Goal: Transaction & Acquisition: Download file/media

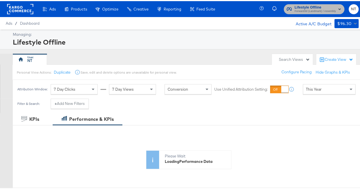
click at [304, 12] on span "Forward3d (Landmark) / Assembly" at bounding box center [315, 10] width 41 height 5
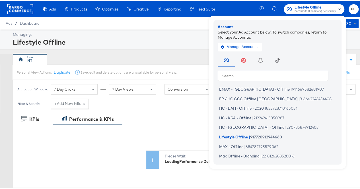
click at [304, 12] on span "Forward3d (Landmark) / Assembly" at bounding box center [315, 10] width 41 height 5
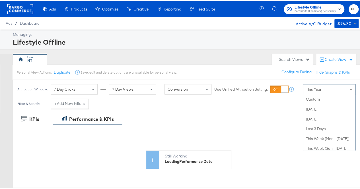
click at [319, 87] on div "This Year" at bounding box center [329, 88] width 52 height 10
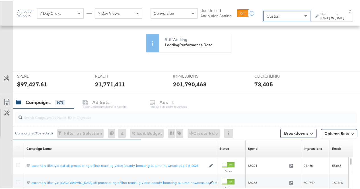
scroll to position [115, 0]
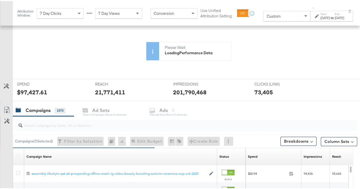
click at [320, 18] on div "Sep 15th 2025" at bounding box center [324, 17] width 9 height 5
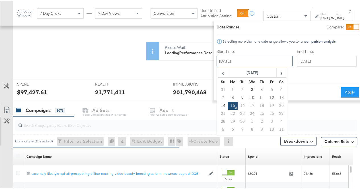
click at [229, 61] on input "September 15th 2025" at bounding box center [255, 60] width 76 height 10
click at [219, 71] on span "‹" at bounding box center [223, 71] width 9 height 9
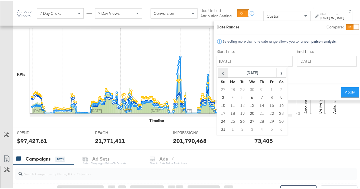
click at [219, 71] on span "‹" at bounding box center [223, 71] width 9 height 9
click at [277, 105] on td "14" at bounding box center [282, 105] width 10 height 8
type input "June 14th 2025"
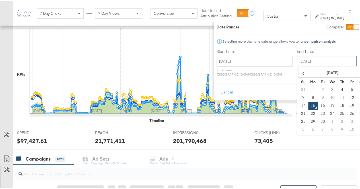
click at [297, 63] on input "September 15th 2025" at bounding box center [327, 60] width 60 height 10
click at [298, 101] on td "14" at bounding box center [303, 105] width 10 height 8
type input "September 14th 2025"
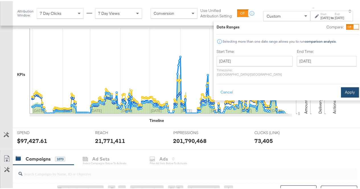
click at [341, 86] on button "Apply" at bounding box center [350, 91] width 18 height 10
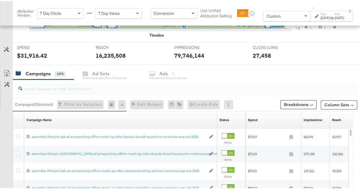
scroll to position [200, 0]
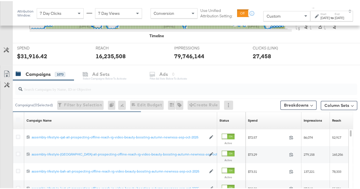
click at [77, 90] on div at bounding box center [186, 88] width 342 height 11
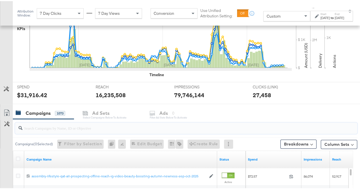
scroll to position [161, 0]
click at [101, 121] on input "search" at bounding box center [174, 124] width 305 height 11
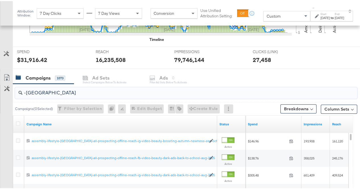
scroll to position [196, 0]
click at [68, 90] on input "-uae" at bounding box center [174, 89] width 305 height 11
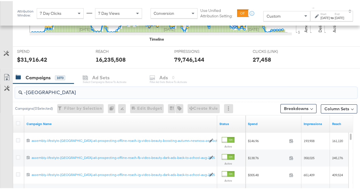
type input "-uae"
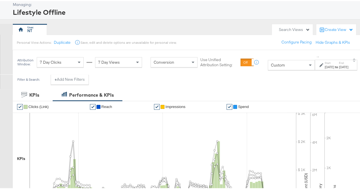
scroll to position [0, 0]
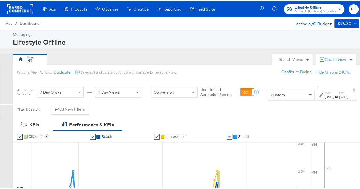
click at [186, 106] on div "Filter & Search: + Add New Filters" at bounding box center [182, 110] width 364 height 15
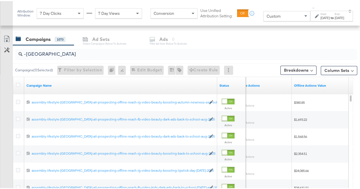
scroll to position [217, 0]
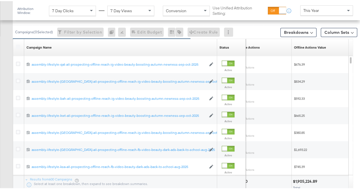
scroll to position [267, 0]
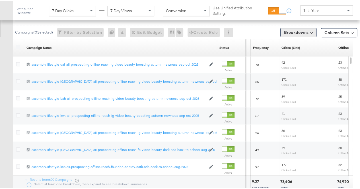
click at [293, 28] on button "Breakdowns" at bounding box center [298, 31] width 36 height 9
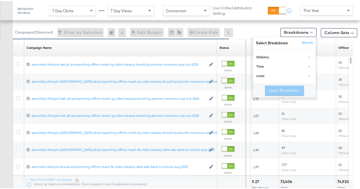
click at [337, 35] on div "Column Sets" at bounding box center [339, 31] width 36 height 11
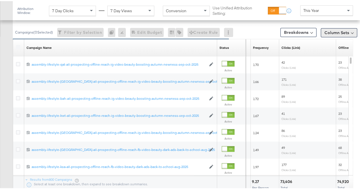
click at [334, 33] on button "Column Sets" at bounding box center [339, 31] width 36 height 9
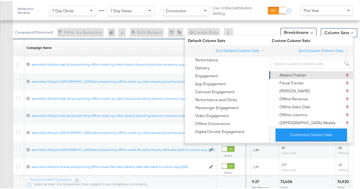
click at [300, 71] on div "Abeera Tracker" at bounding box center [292, 73] width 27 height 5
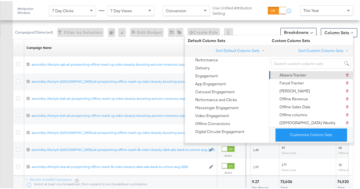
scroll to position [225, 0]
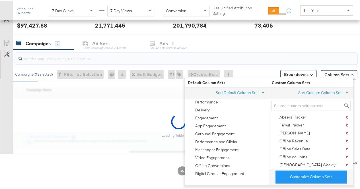
click at [272, 52] on input "search" at bounding box center [174, 55] width 305 height 11
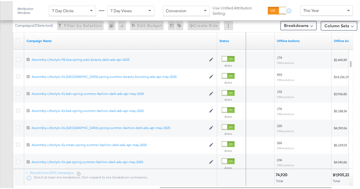
scroll to position [262, 0]
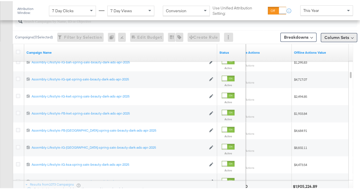
click at [336, 37] on button "Column Sets" at bounding box center [339, 36] width 36 height 9
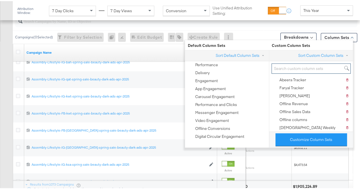
click at [283, 70] on input "search" at bounding box center [310, 67] width 79 height 11
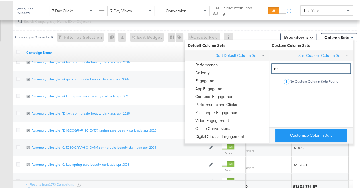
type input "r"
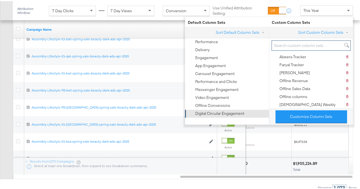
scroll to position [264, 0]
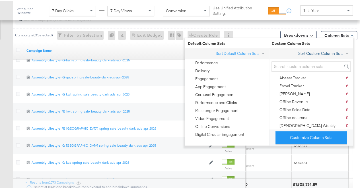
click at [329, 55] on button "Sort Custom Column Sets" at bounding box center [324, 53] width 53 height 6
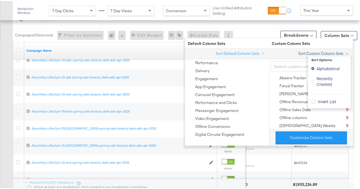
click at [329, 55] on button "Sort Custom Column Sets" at bounding box center [324, 53] width 53 height 6
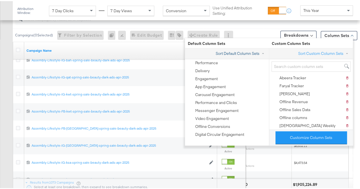
click at [244, 50] on button "Sort Default Column Sets" at bounding box center [240, 53] width 51 height 6
click at [266, 45] on div "Default Column Sets" at bounding box center [227, 43] width 84 height 7
click at [210, 54] on div "Sort Default Column Sets Sort Options: Default Alphabetical Invert List" at bounding box center [227, 52] width 84 height 11
click at [256, 42] on span "Default Column Sets" at bounding box center [227, 42] width 84 height 5
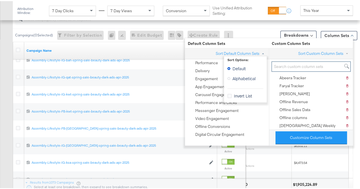
click at [290, 67] on input "search" at bounding box center [310, 65] width 79 height 11
drag, startPoint x: 235, startPoint y: 52, endPoint x: 221, endPoint y: 53, distance: 14.6
click at [221, 53] on button "Sort Default Column Sets" at bounding box center [240, 53] width 51 height 6
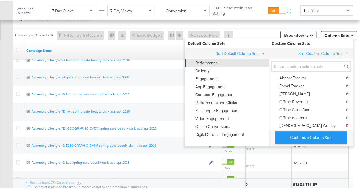
click at [218, 63] on div "Performance" at bounding box center [226, 62] width 77 height 8
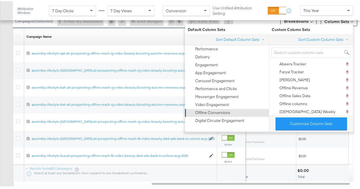
scroll to position [278, 0]
click at [229, 111] on div "Offline Conversions" at bounding box center [226, 112] width 77 height 8
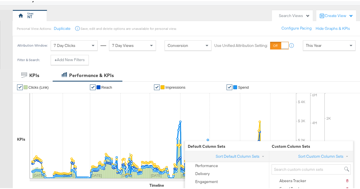
scroll to position [36, 0]
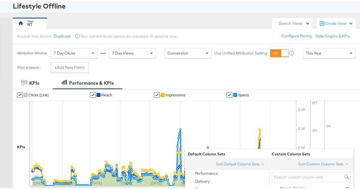
drag, startPoint x: 260, startPoint y: 77, endPoint x: 247, endPoint y: 76, distance: 12.6
click at [247, 76] on div "KPIs Performance & KPIs" at bounding box center [182, 82] width 364 height 12
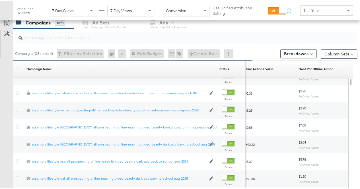
scroll to position [233, 0]
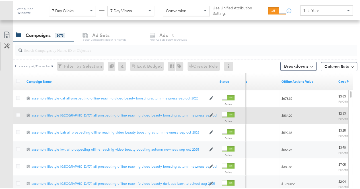
click at [302, 114] on div "$834.29" at bounding box center [307, 114] width 52 height 5
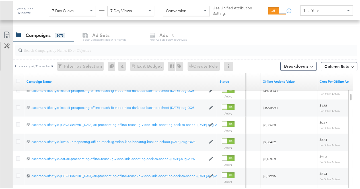
click at [305, 94] on div "$49,638.43" at bounding box center [288, 89] width 57 height 17
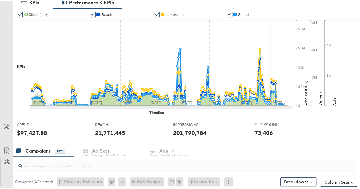
scroll to position [0, 0]
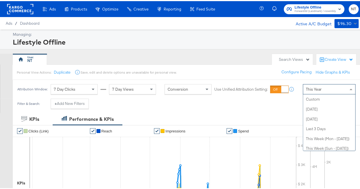
click at [318, 87] on span "This Year" at bounding box center [314, 88] width 16 height 5
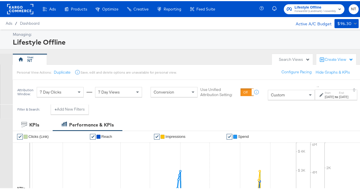
click at [325, 96] on div "Sep 15th 2025" at bounding box center [329, 96] width 9 height 5
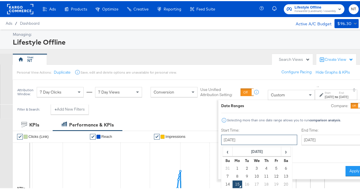
click at [244, 137] on input "September 15th 2025" at bounding box center [259, 139] width 76 height 10
click at [223, 152] on span "‹" at bounding box center [227, 150] width 9 height 9
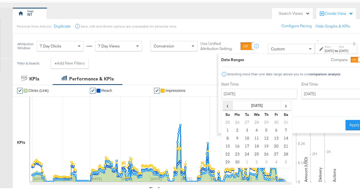
scroll to position [46, 0]
click at [281, 137] on td "14" at bounding box center [286, 137] width 10 height 8
type input "June 14th 2025"
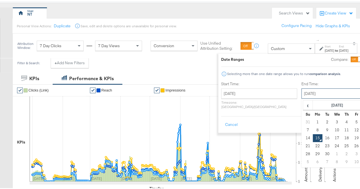
click at [301, 94] on input "September 15th 2025" at bounding box center [331, 92] width 60 height 10
click at [303, 137] on td "14" at bounding box center [308, 137] width 10 height 8
type input "September 14th 2025"
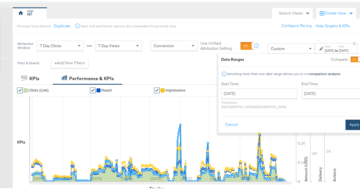
click at [345, 119] on button "Apply" at bounding box center [354, 124] width 18 height 10
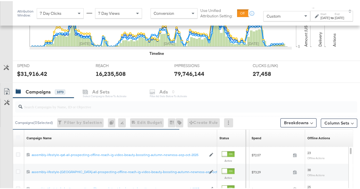
scroll to position [230, 0]
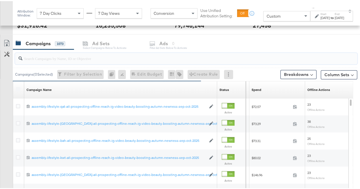
click at [75, 56] on input "search" at bounding box center [174, 55] width 305 height 11
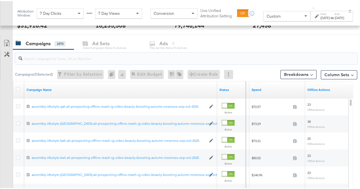
click at [183, 55] on input "search" at bounding box center [174, 55] width 305 height 11
click at [3, 53] on button "Customize KPIs" at bounding box center [7, 53] width 13 height 9
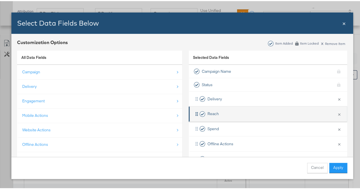
scroll to position [8, 0]
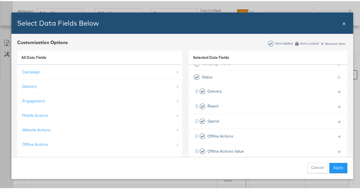
click at [75, 59] on div "All Data Fields" at bounding box center [99, 57] width 165 height 15
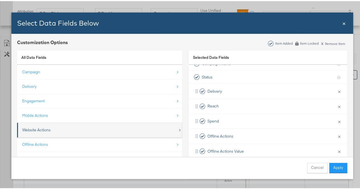
scroll to position [52, 0]
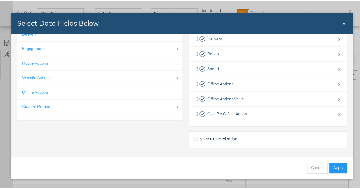
click at [346, 24] on div "Select Data Fields Below Close ×" at bounding box center [181, 21] width 341 height 21
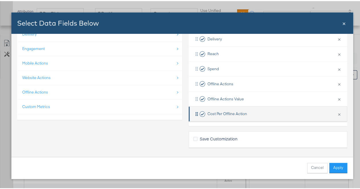
click at [202, 115] on div "Cost Per Offline Action" at bounding box center [220, 113] width 53 height 12
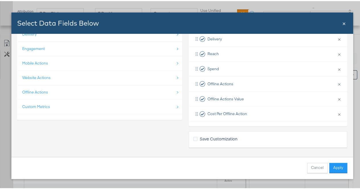
click at [344, 22] on span "×" at bounding box center [343, 22] width 3 height 8
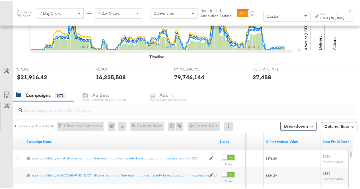
scroll to position [226, 0]
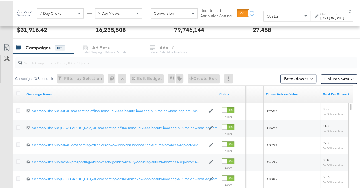
click at [115, 65] on div at bounding box center [186, 61] width 342 height 11
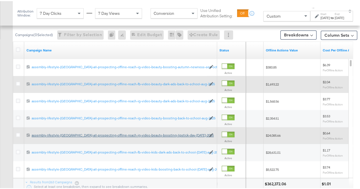
scroll to position [217, 0]
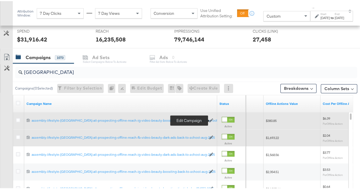
click at [211, 118] on icon at bounding box center [211, 120] width 4 height 4
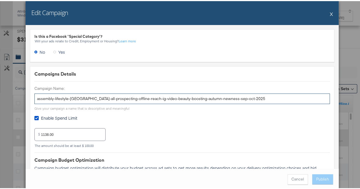
drag, startPoint x: 130, startPoint y: 97, endPoint x: 67, endPoint y: 103, distance: 63.4
click at [67, 103] on div "Campaign Name: assembly-lifestyle-uae-all-prospecting-offline-reach-ig-video-be…" at bounding box center [181, 97] width 295 height 25
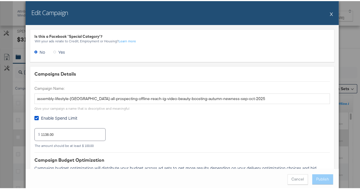
click at [330, 13] on button "X" at bounding box center [331, 12] width 3 height 11
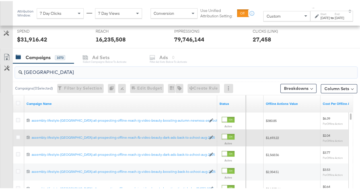
click at [49, 68] on input "[GEOGRAPHIC_DATA]" at bounding box center [174, 68] width 305 height 11
paste input "-all-prospecting-offline-reach-ig"
type input "uae-all-prospecting-offline-reach-ig"
click at [4, 83] on div "Customize KPIs" at bounding box center [6, 77] width 13 height 28
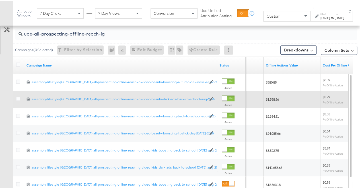
scroll to position [255, 0]
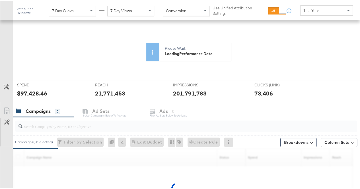
scroll to position [139, 0]
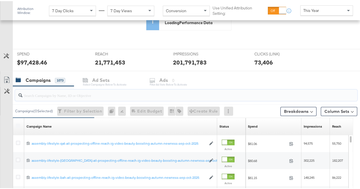
click at [105, 91] on input "search" at bounding box center [174, 92] width 305 height 11
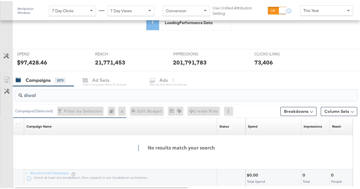
type input "diwali"
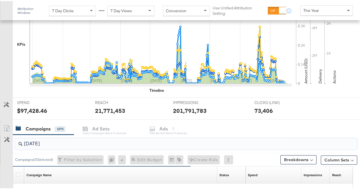
scroll to position [187, 0]
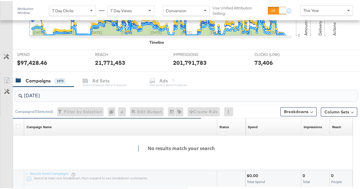
click at [105, 91] on input "diwali" at bounding box center [174, 92] width 305 height 11
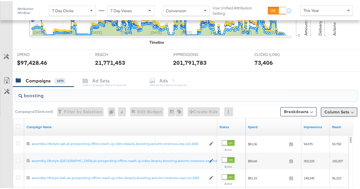
type input "boosting"
click at [338, 110] on button "Column Sets" at bounding box center [339, 110] width 36 height 9
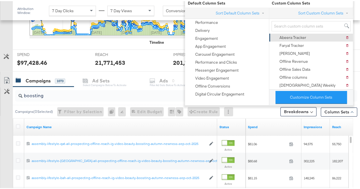
click at [310, 36] on div "Abeera Tracker Delete Abeera Tracker" at bounding box center [310, 36] width 77 height 8
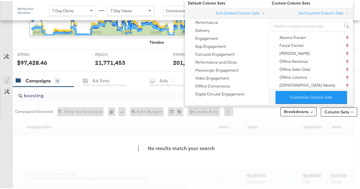
click at [359, 97] on div "KPIs Performance & KPIs Customize KPIs ✔ Clicks (Link) ✔ Reach ✔ Impressions ✔ …" at bounding box center [182, 76] width 364 height 302
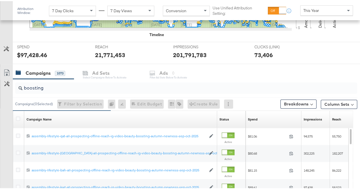
scroll to position [310, 0]
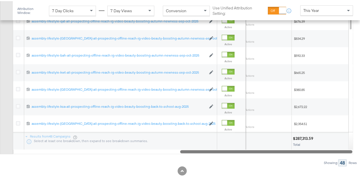
drag, startPoint x: 182, startPoint y: 149, endPoint x: 364, endPoint y: 157, distance: 182.3
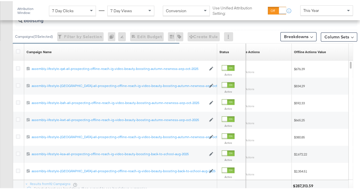
scroll to position [264, 0]
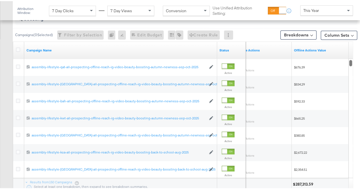
drag, startPoint x: 350, startPoint y: 59, endPoint x: 353, endPoint y: 74, distance: 15.3
click at [353, 74] on div "Campaign Name Status Offline Actions Offline Actions Value 120233414860240004 a…" at bounding box center [183, 119] width 340 height 158
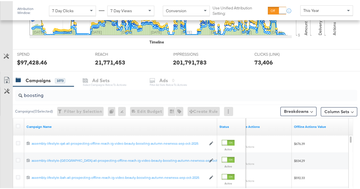
scroll to position [0, 0]
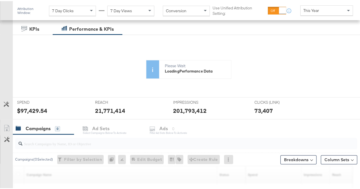
scroll to position [176, 0]
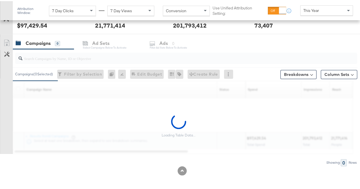
click at [68, 59] on input "search" at bounding box center [174, 55] width 305 height 11
paste input "uae-all-prospecting-offline-reach-ig"
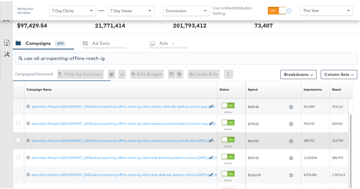
scroll to position [261, 0]
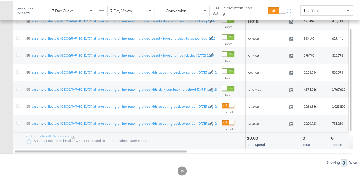
type input "uae-all-prospecting-offline-reach-ig"
click at [0, 135] on div "Customize KPIs Export as CSV" at bounding box center [6, 52] width 13 height 202
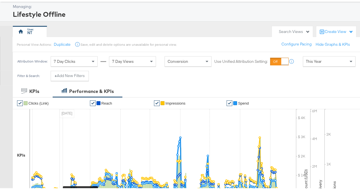
scroll to position [20, 0]
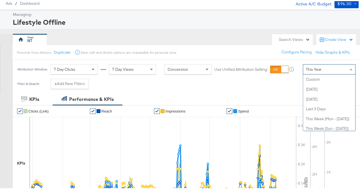
click at [320, 68] on div "This Year" at bounding box center [329, 68] width 52 height 10
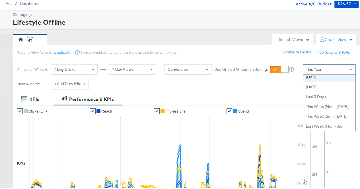
scroll to position [0, 0]
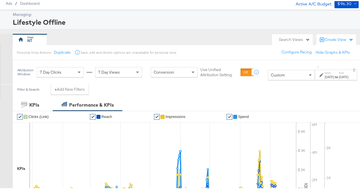
click at [319, 78] on div "Start: Sep 15th 2025 to End: Sep 15th 2025" at bounding box center [333, 74] width 29 height 8
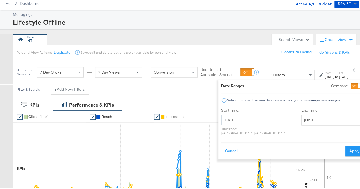
click at [246, 117] on input "September 15th 2025" at bounding box center [259, 119] width 76 height 10
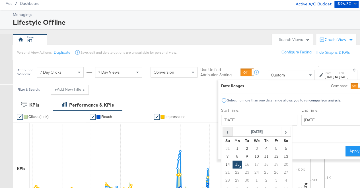
click at [223, 130] on span "‹" at bounding box center [227, 130] width 9 height 9
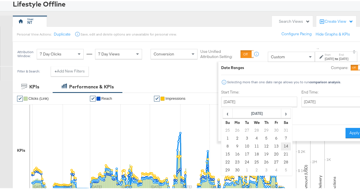
click at [281, 146] on td "14" at bounding box center [286, 145] width 10 height 8
type input "June 14th 2025"
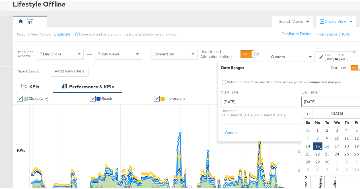
click at [311, 99] on input "September 15th 2025" at bounding box center [331, 101] width 60 height 10
click at [303, 143] on td "14" at bounding box center [308, 145] width 10 height 8
type input "September 14th 2025"
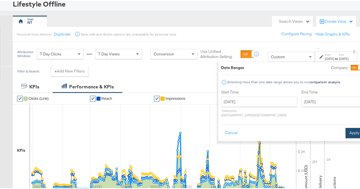
click at [345, 127] on button "Apply" at bounding box center [354, 132] width 18 height 10
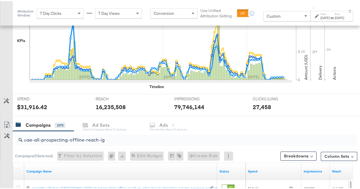
scroll to position [149, 0]
click at [95, 137] on input "uae-all-prospecting-offline-reach-ig" at bounding box center [174, 136] width 305 height 11
click at [8, 154] on div "Customize KPIs" at bounding box center [6, 145] width 13 height 28
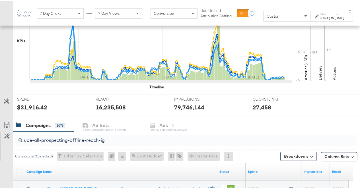
scroll to position [254, 0]
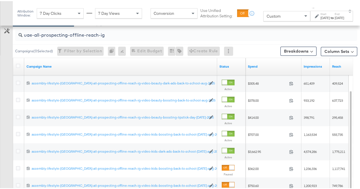
click at [329, 45] on div "Column Sets" at bounding box center [339, 49] width 36 height 9
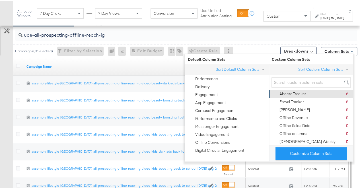
click at [301, 92] on div "Abeera Tracker" at bounding box center [292, 92] width 27 height 5
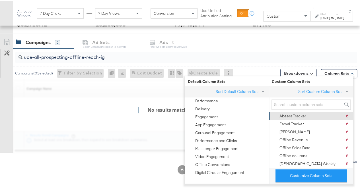
scroll to position [230, 0]
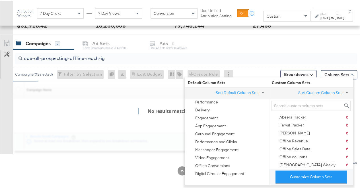
click at [0, 91] on div "Customize KPIs Export as CSV" at bounding box center [6, 94] width 13 height 117
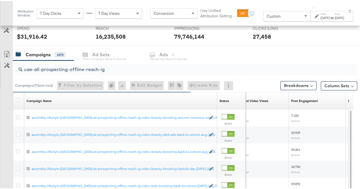
scroll to position [223, 0]
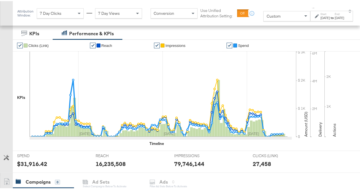
scroll to position [163, 0]
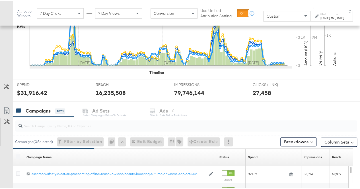
click at [74, 129] on div at bounding box center [186, 124] width 342 height 11
paste input "uae-all-prospecting-offline-reach-ig"
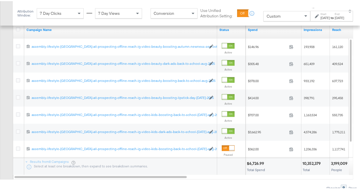
scroll to position [293, 0]
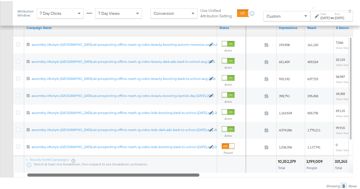
drag, startPoint x: 96, startPoint y: 174, endPoint x: 99, endPoint y: 167, distance: 7.7
click at [99, 167] on div "Campaign Name Status Spend Impressions Reach 3-Second Video Views 1202333793402…" at bounding box center [183, 97] width 340 height 158
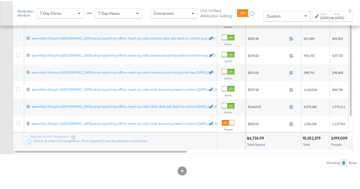
scroll to position [258, 0]
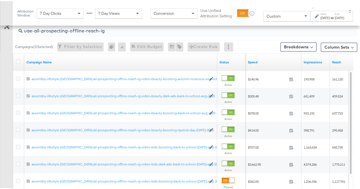
click at [131, 32] on div "uae-all-prospecting-offline-reach-ig" at bounding box center [186, 29] width 342 height 11
drag, startPoint x: 116, startPoint y: 30, endPoint x: 32, endPoint y: 35, distance: 83.5
click at [32, 35] on div "uae-all-prospecting-offline-reach-ig" at bounding box center [186, 30] width 342 height 14
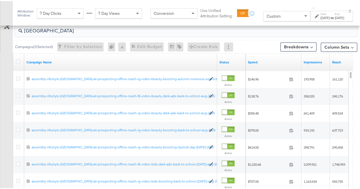
type input "[GEOGRAPHIC_DATA]"
click at [7, 73] on div "Customize KPIs Export as CSV" at bounding box center [6, 110] width 13 height 202
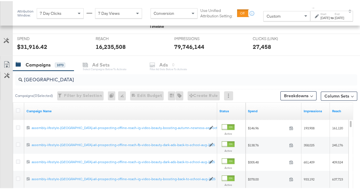
scroll to position [211, 0]
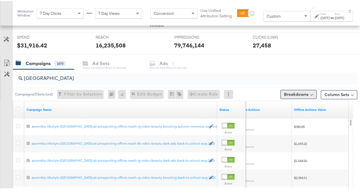
click at [295, 92] on button "Breakdowns" at bounding box center [298, 93] width 36 height 9
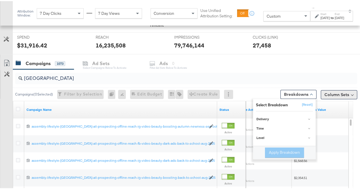
click at [334, 93] on button "Column Sets" at bounding box center [339, 93] width 36 height 9
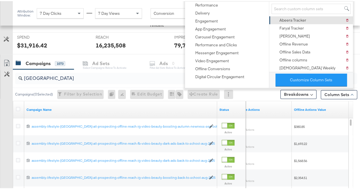
click at [306, 17] on div "Abeera Tracker [PERSON_NAME] Tracker" at bounding box center [310, 19] width 77 height 8
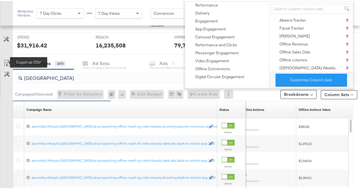
click at [7, 59] on icon at bounding box center [6, 62] width 7 height 7
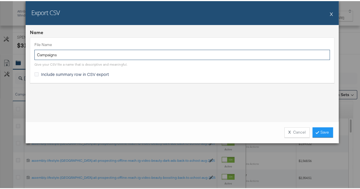
click at [81, 57] on input "Campaigns" at bounding box center [181, 54] width 295 height 11
type input "[GEOGRAPHIC_DATA]"
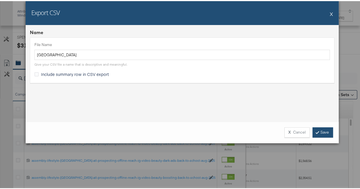
click at [323, 128] on link "Save" at bounding box center [322, 131] width 20 height 10
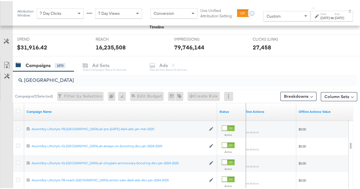
scroll to position [209, 0]
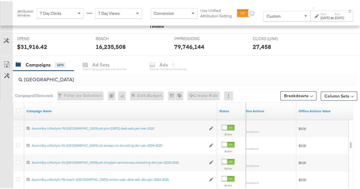
click at [40, 79] on input "[GEOGRAPHIC_DATA]" at bounding box center [174, 76] width 305 height 11
click at [18, 107] on icon at bounding box center [18, 109] width 4 height 4
click at [0, 0] on input "checkbox" at bounding box center [0, 0] width 0 height 0
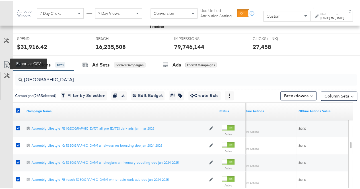
click at [7, 61] on icon at bounding box center [6, 63] width 7 height 7
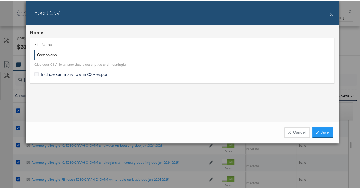
click at [117, 58] on input "Campaigns" at bounding box center [181, 54] width 295 height 11
type input "[GEOGRAPHIC_DATA]"
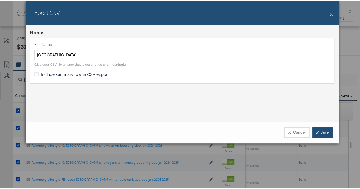
click at [321, 134] on link "Save" at bounding box center [322, 131] width 20 height 10
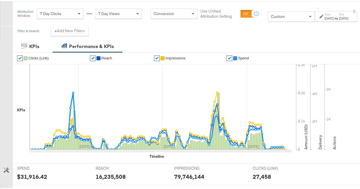
scroll to position [0, 0]
